Goal: Transaction & Acquisition: Purchase product/service

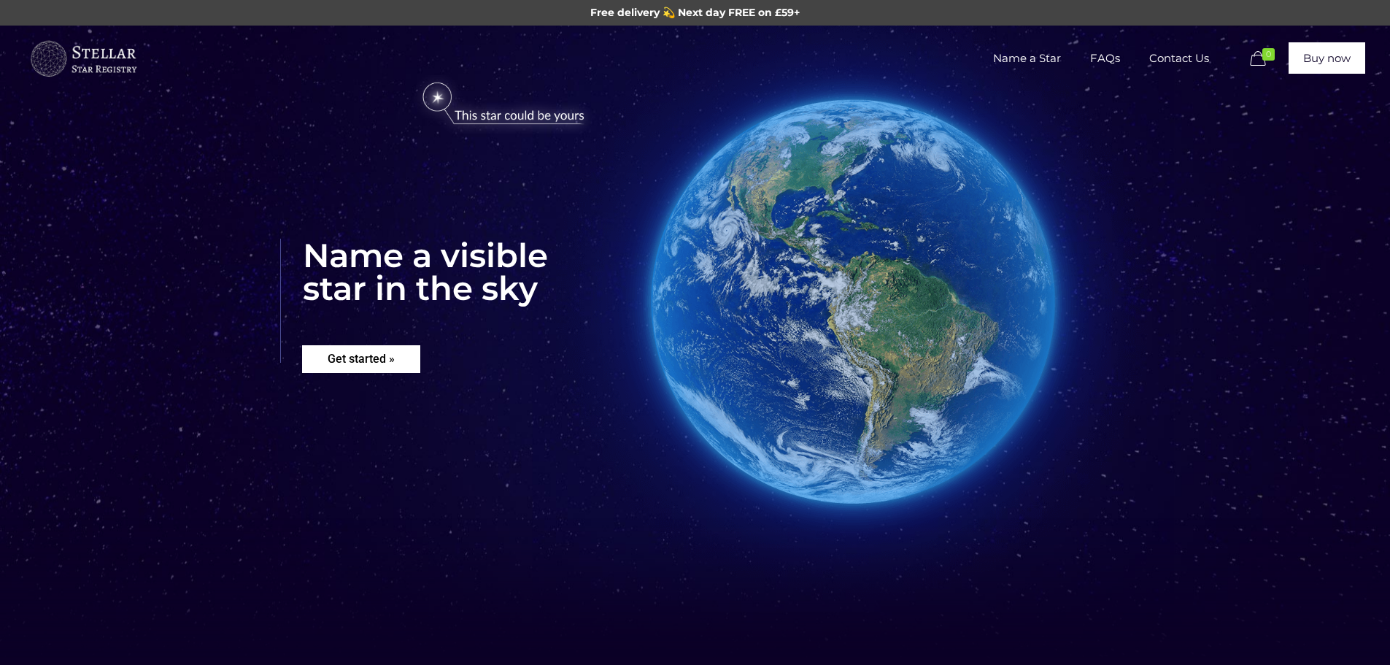
click at [360, 366] on rs-layer "Get started »" at bounding box center [361, 359] width 118 height 28
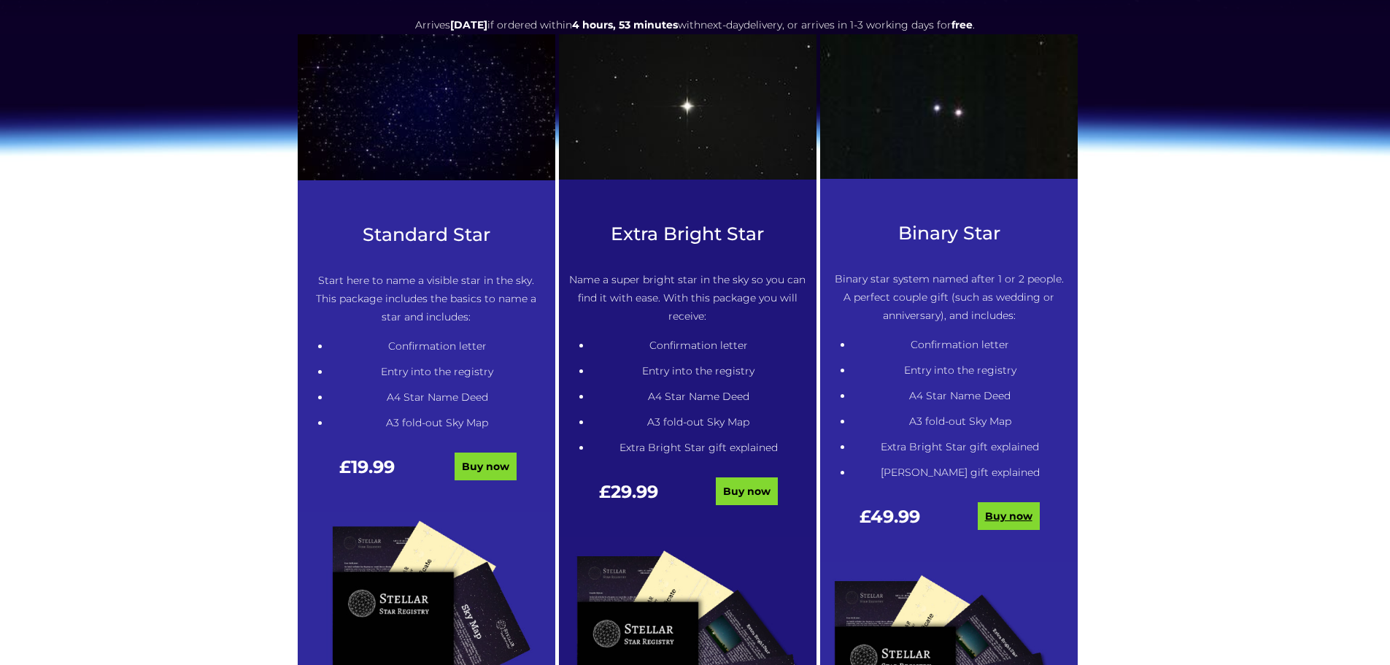
scroll to position [813, 0]
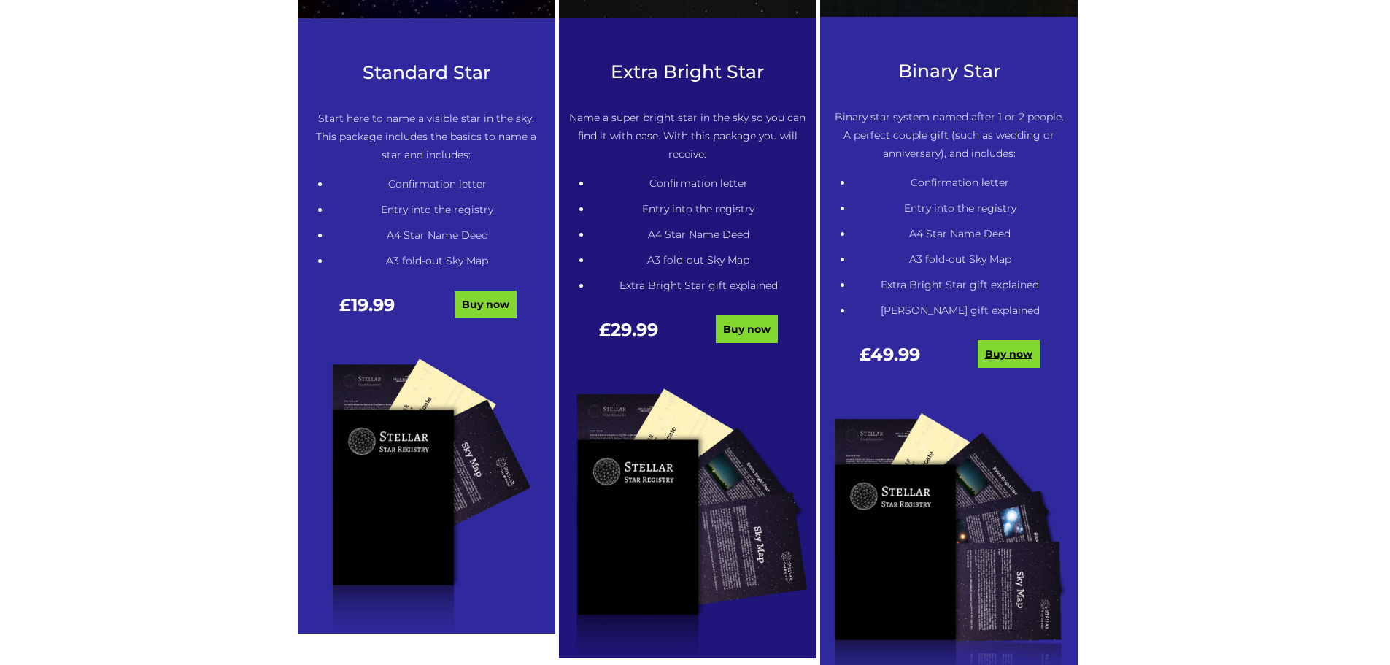
click at [1004, 367] on link "Buy now" at bounding box center [1008, 354] width 62 height 28
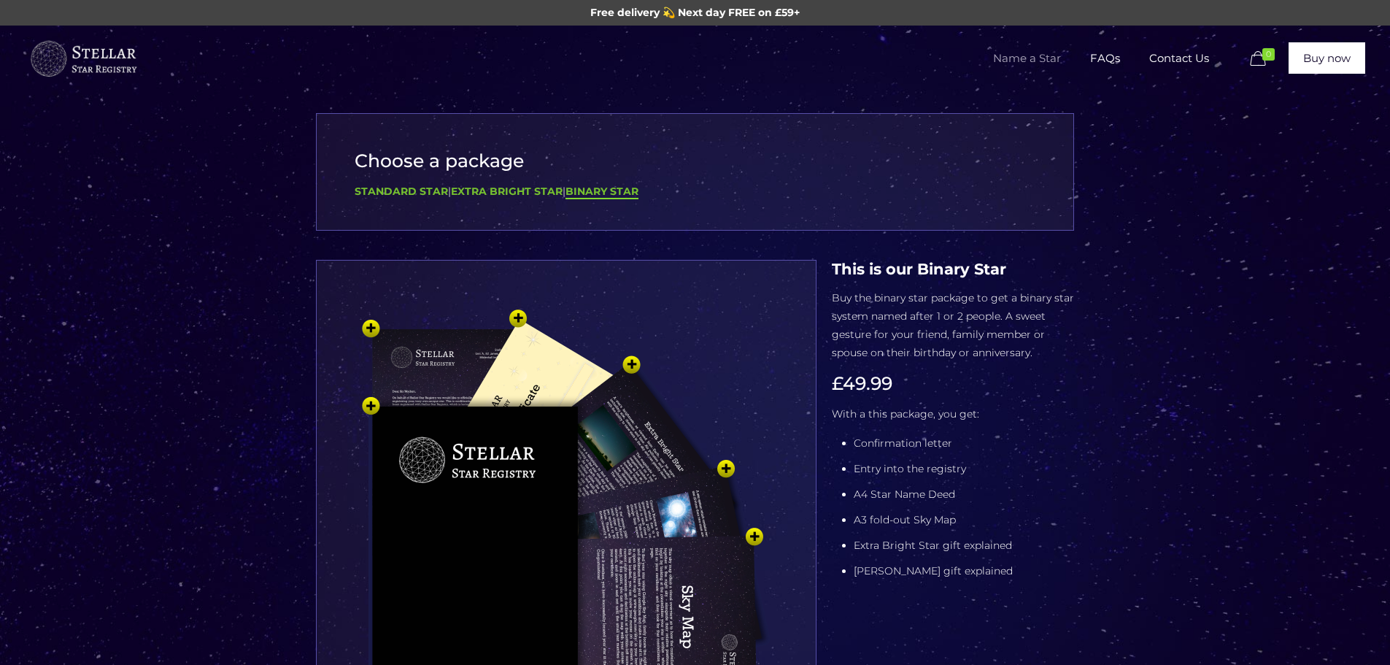
click at [374, 328] on img at bounding box center [566, 537] width 438 height 481
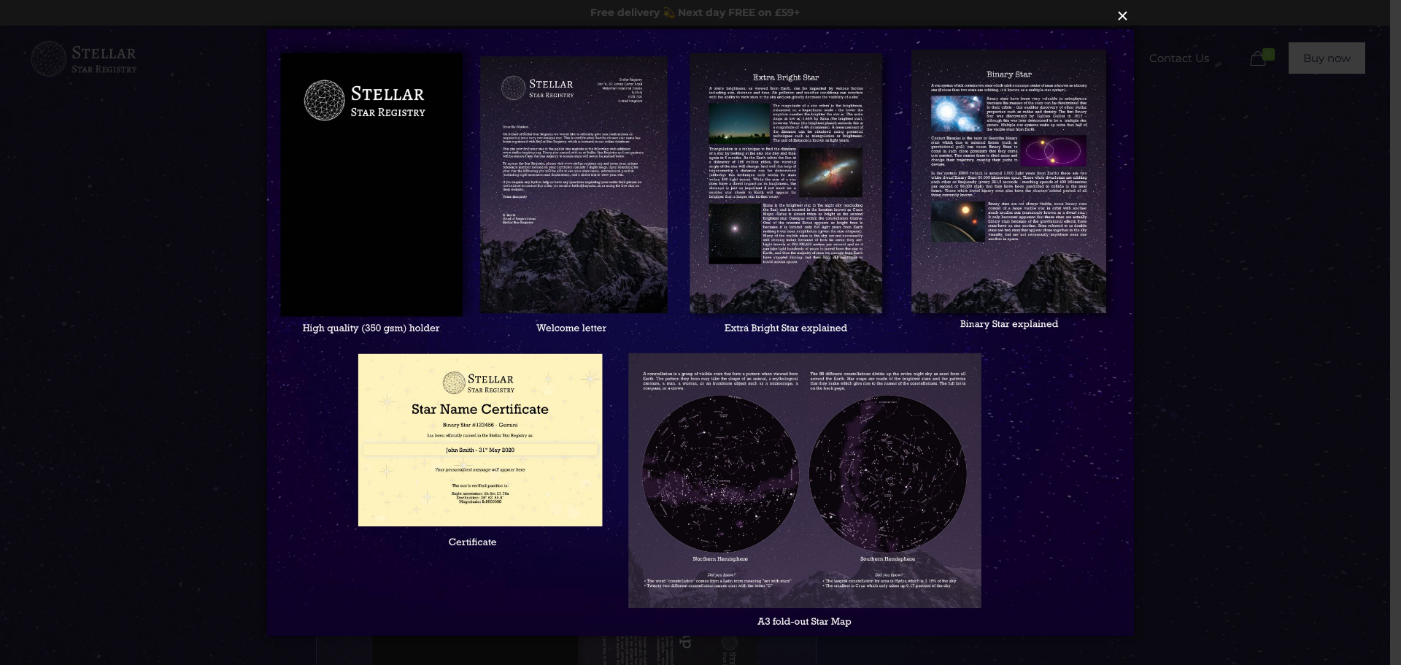
click at [1123, 18] on button "×" at bounding box center [699, 16] width 866 height 32
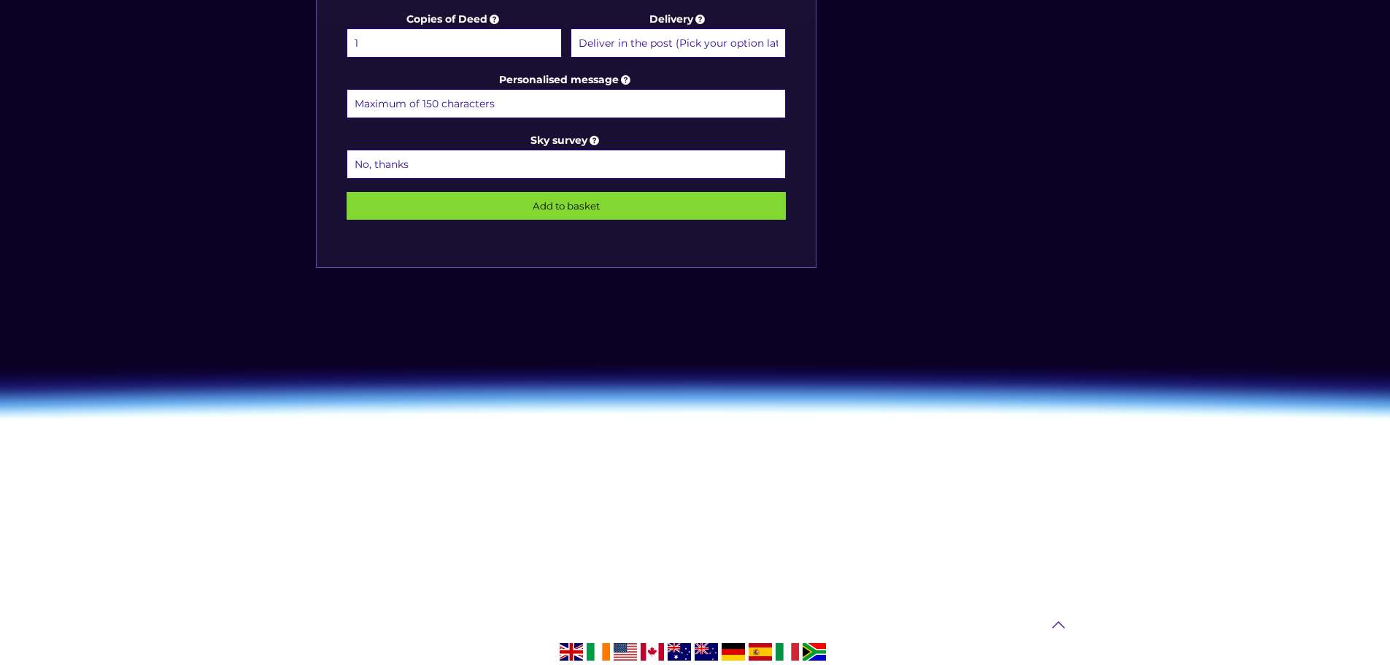
scroll to position [792, 0]
